Goal: Check status: Check status

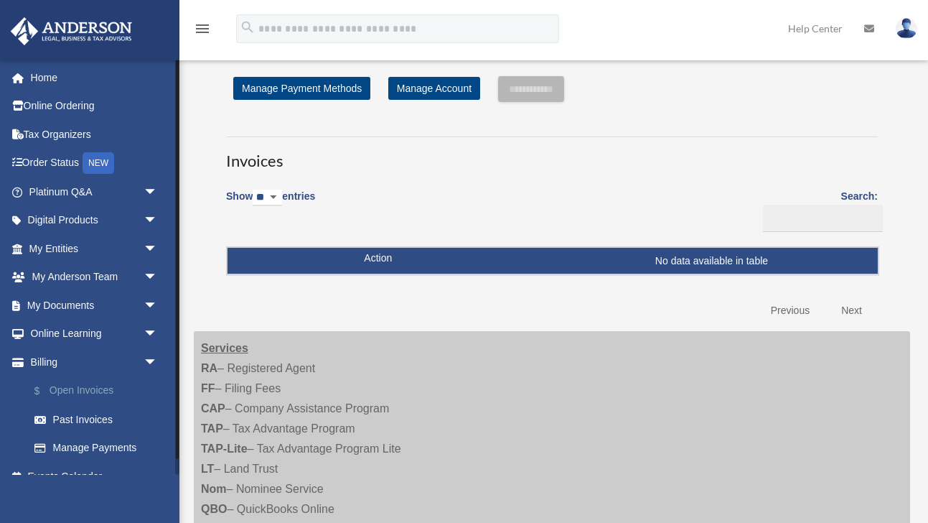
scroll to position [1, 0]
click at [99, 389] on link "$ Open Invoices" at bounding box center [99, 390] width 159 height 29
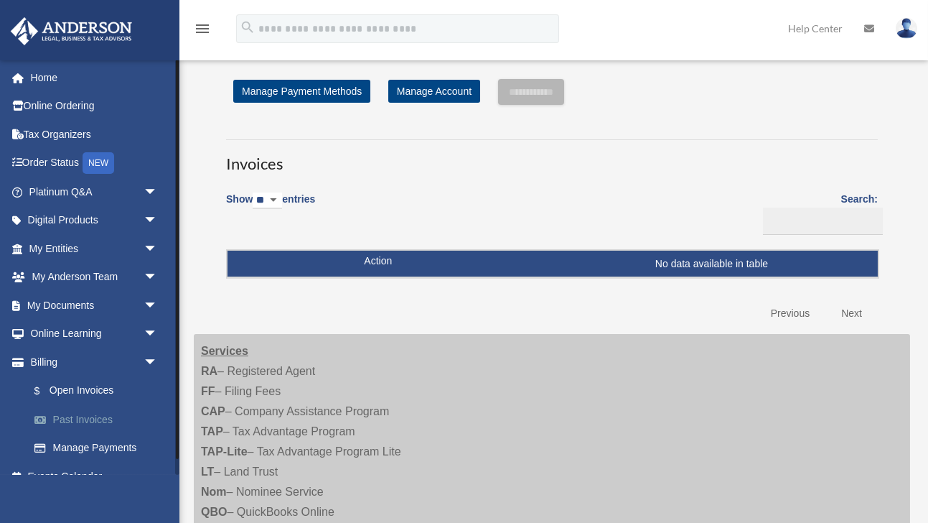
click at [90, 415] on link "Past Invoices" at bounding box center [99, 419] width 159 height 29
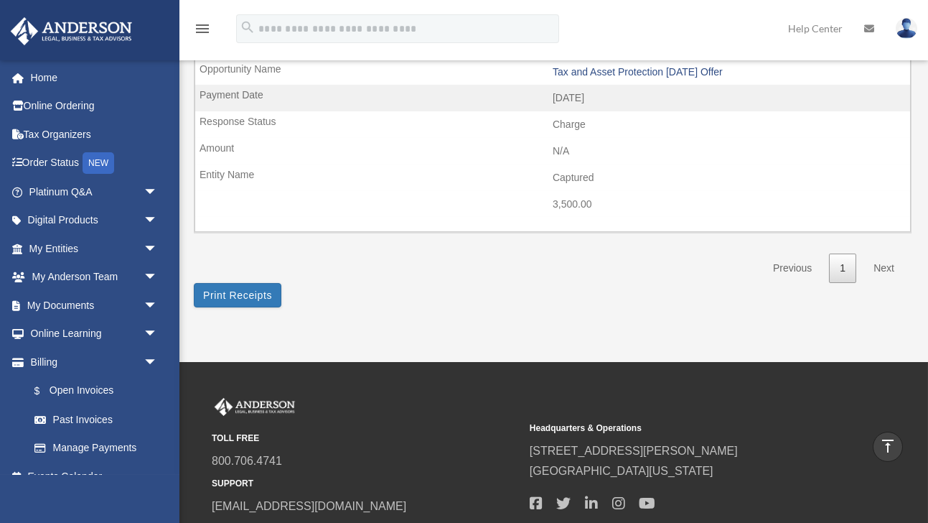
scroll to position [552, 0]
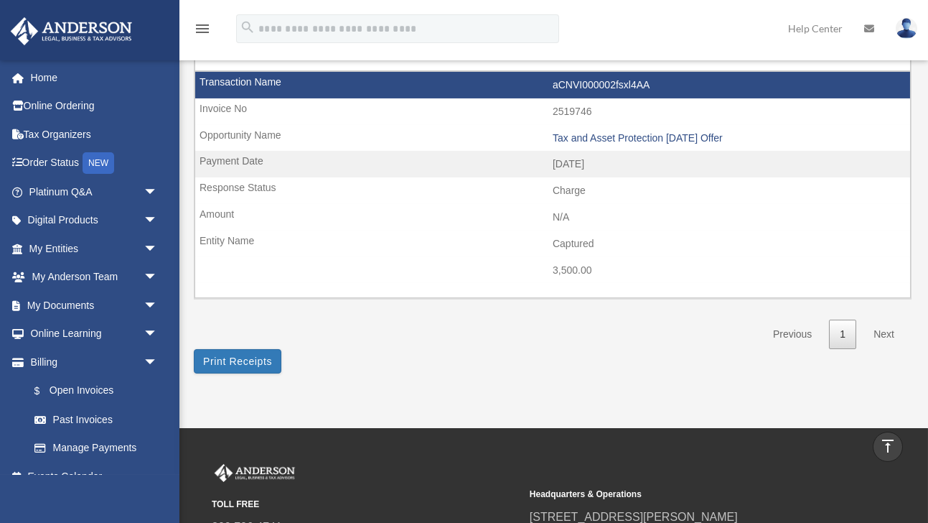
click at [888, 324] on link "Next" at bounding box center [884, 334] width 42 height 29
click at [882, 326] on link "Next" at bounding box center [884, 334] width 42 height 29
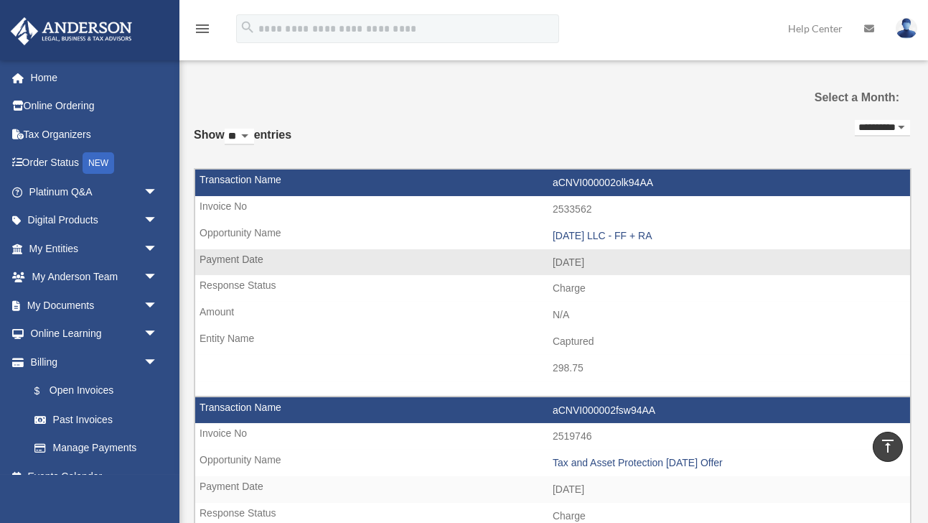
scroll to position [0, 0]
select select "**********"
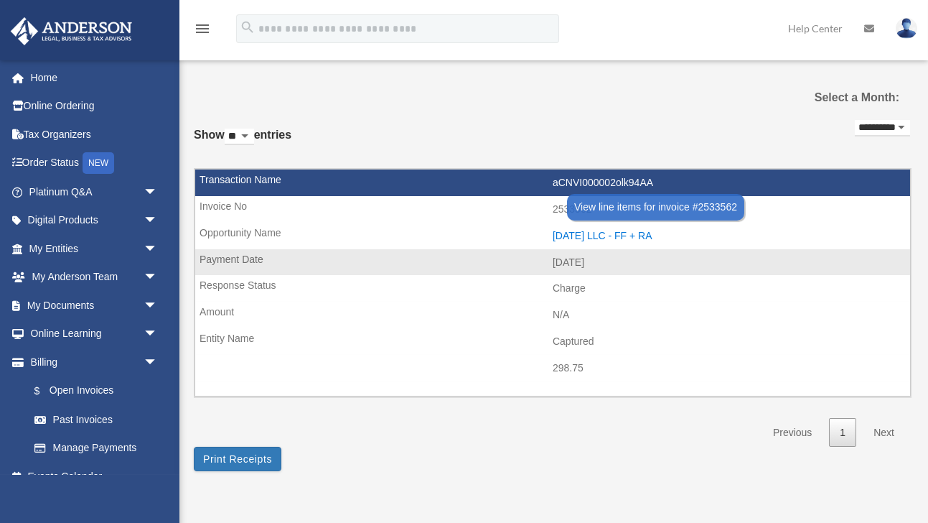
click at [633, 231] on div "2025.07.28 LLC - FF + RA" at bounding box center [728, 236] width 350 height 12
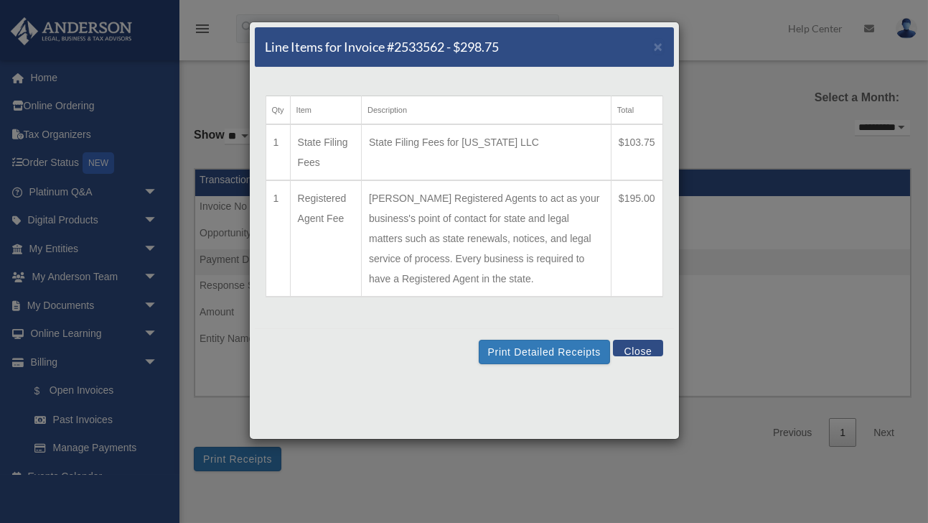
click at [633, 356] on button "Close" at bounding box center [638, 348] width 50 height 17
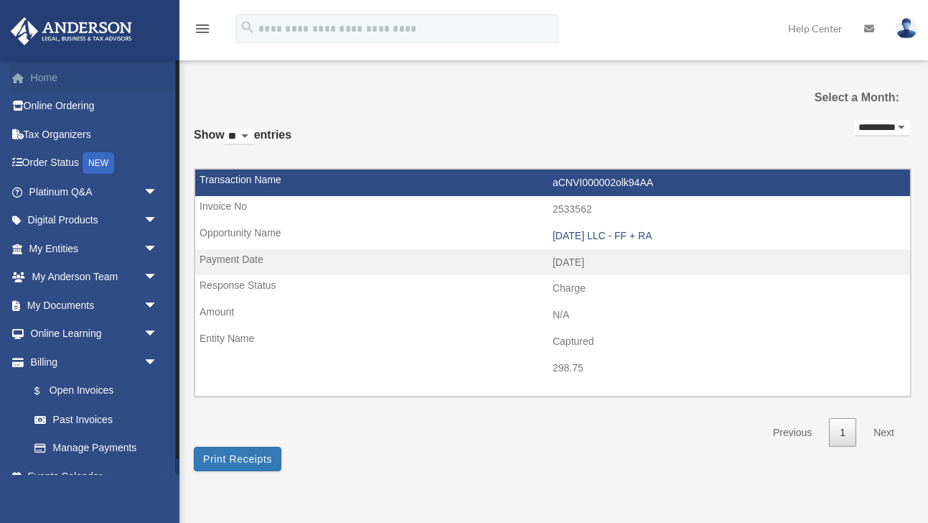
click at [39, 75] on link "Home" at bounding box center [94, 77] width 169 height 29
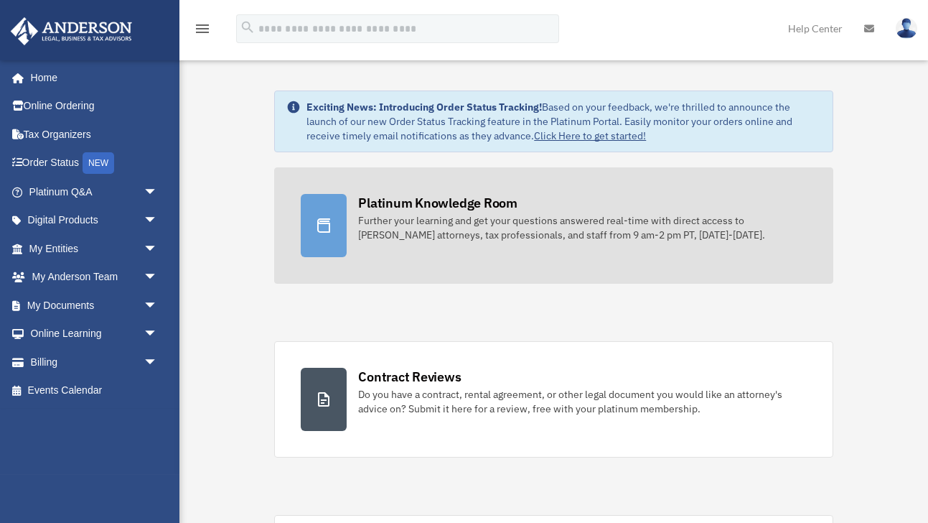
click at [409, 225] on div "Further your learning and get your questions answered real-time with direct acc…" at bounding box center [582, 227] width 448 height 29
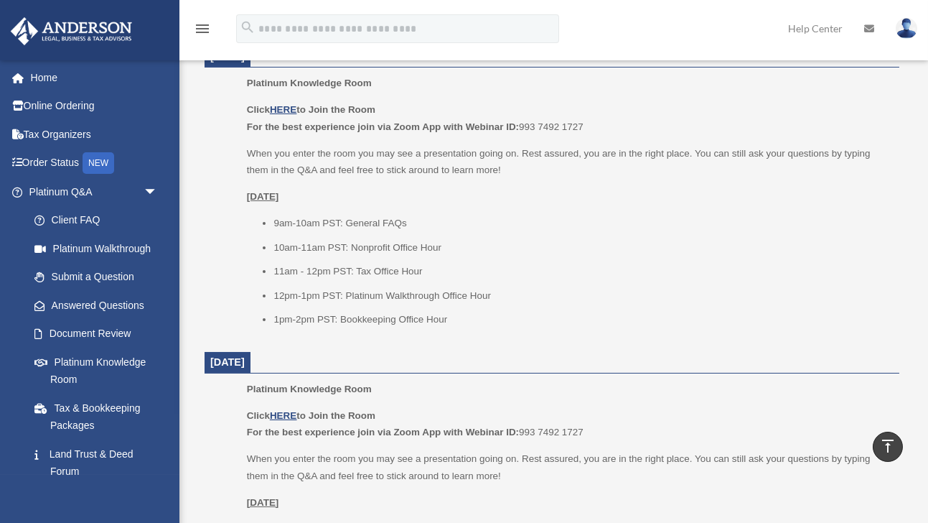
scroll to position [615, 0]
